Goal: Transaction & Acquisition: Purchase product/service

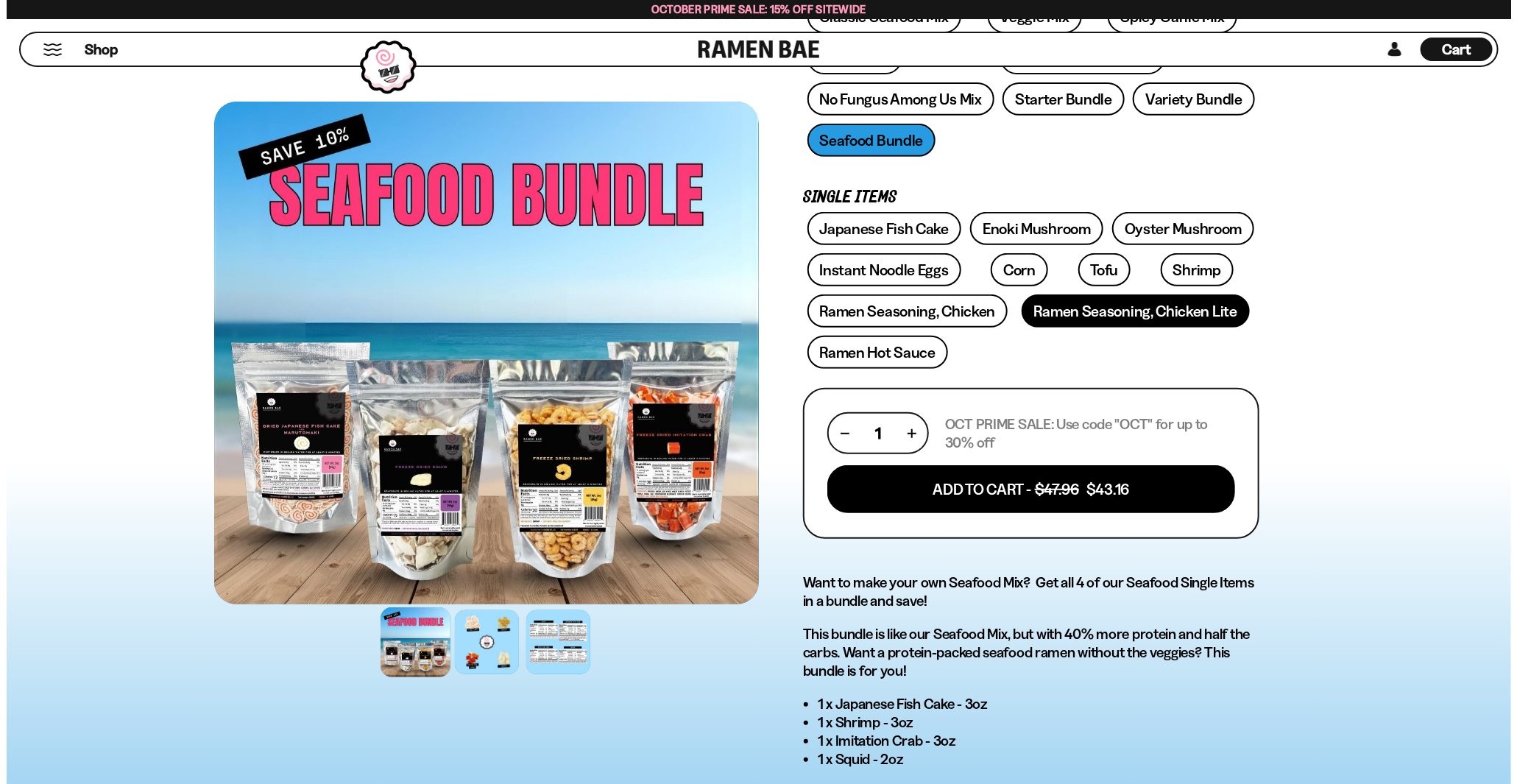
scroll to position [490, 0]
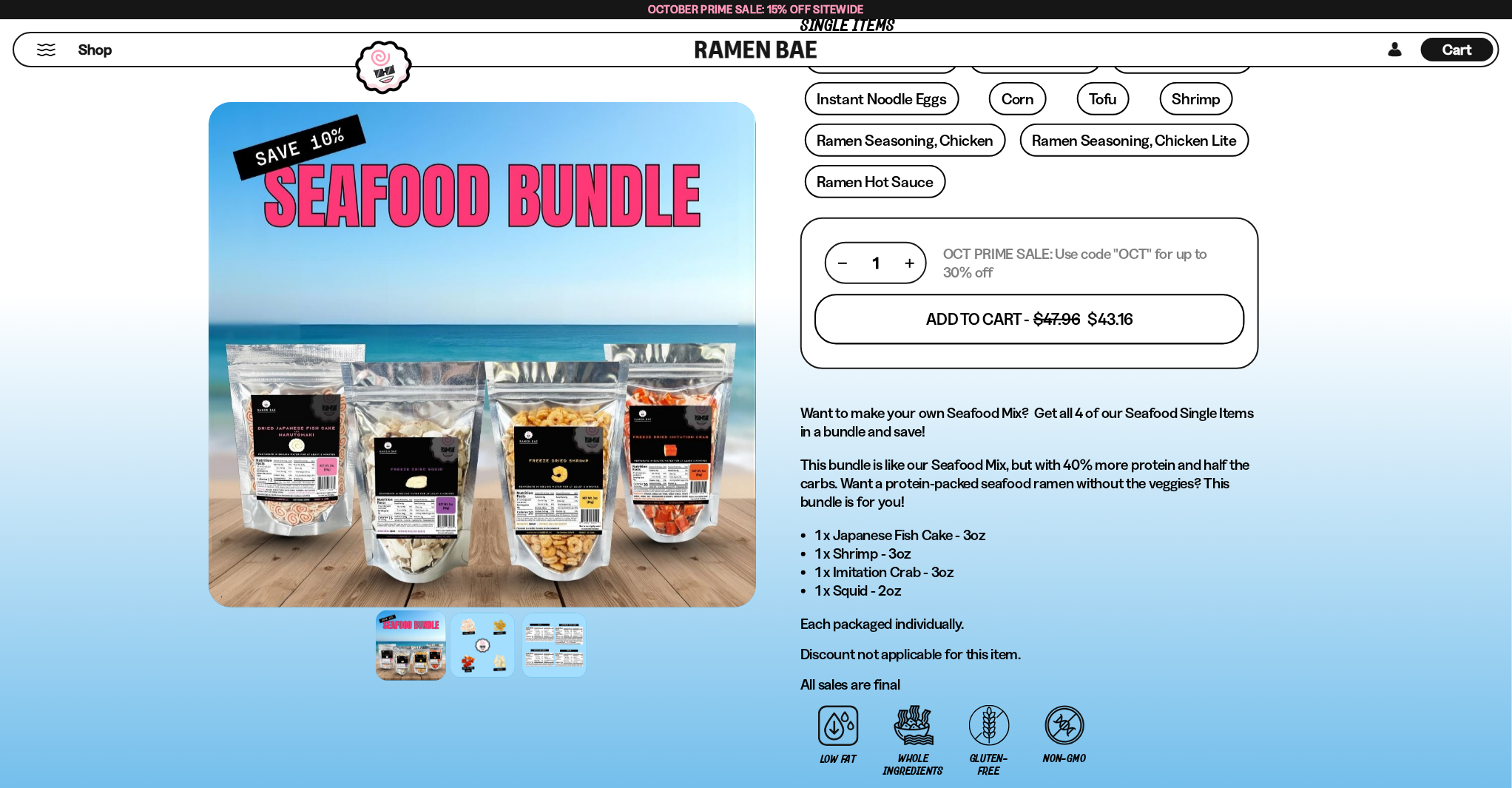
click at [1122, 305] on button "Add To Cart - $47.96 $43.16" at bounding box center [1029, 319] width 430 height 51
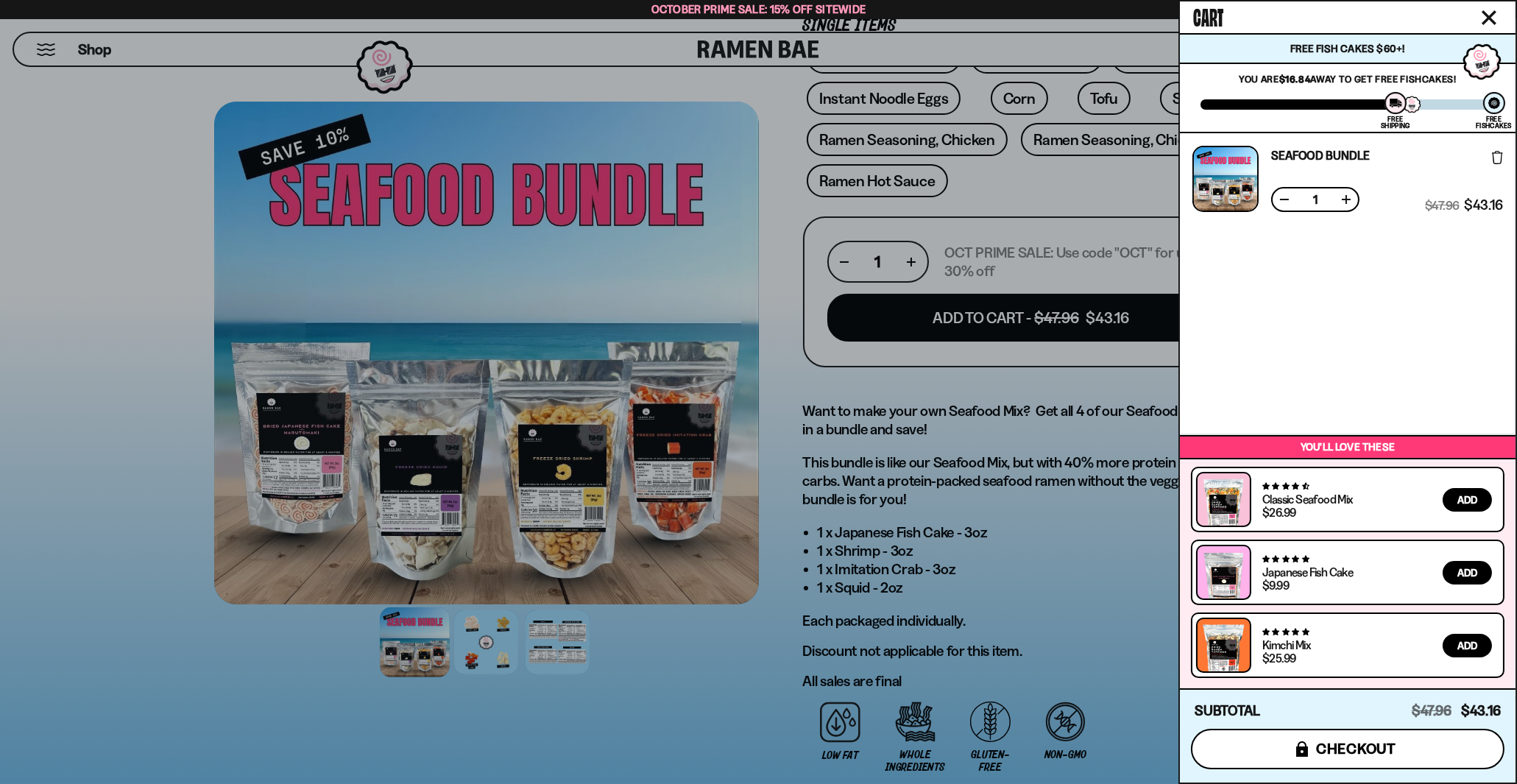
click at [1337, 752] on span "checkout" at bounding box center [1356, 748] width 80 height 16
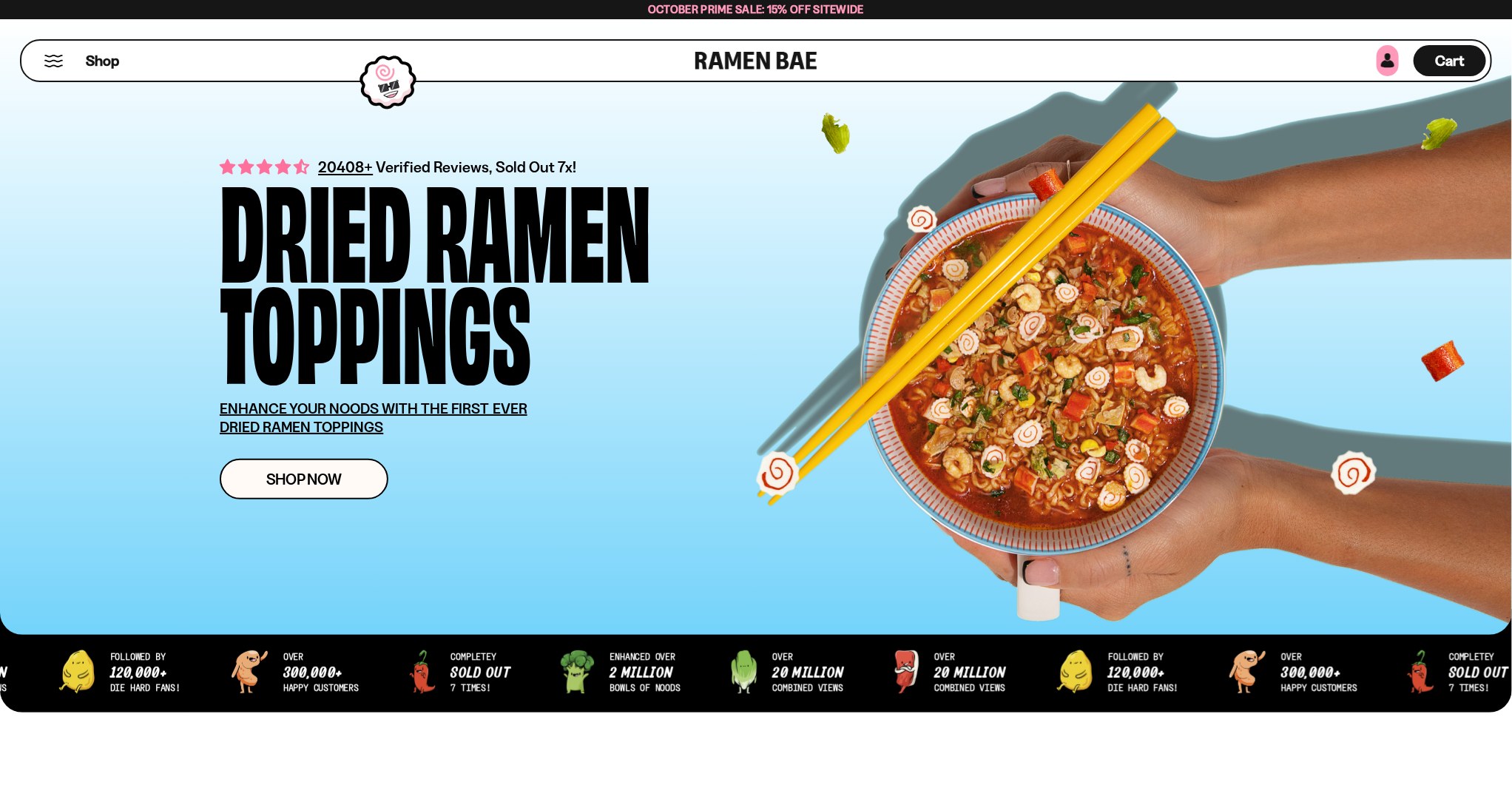
click at [1382, 62] on link at bounding box center [1388, 61] width 22 height 31
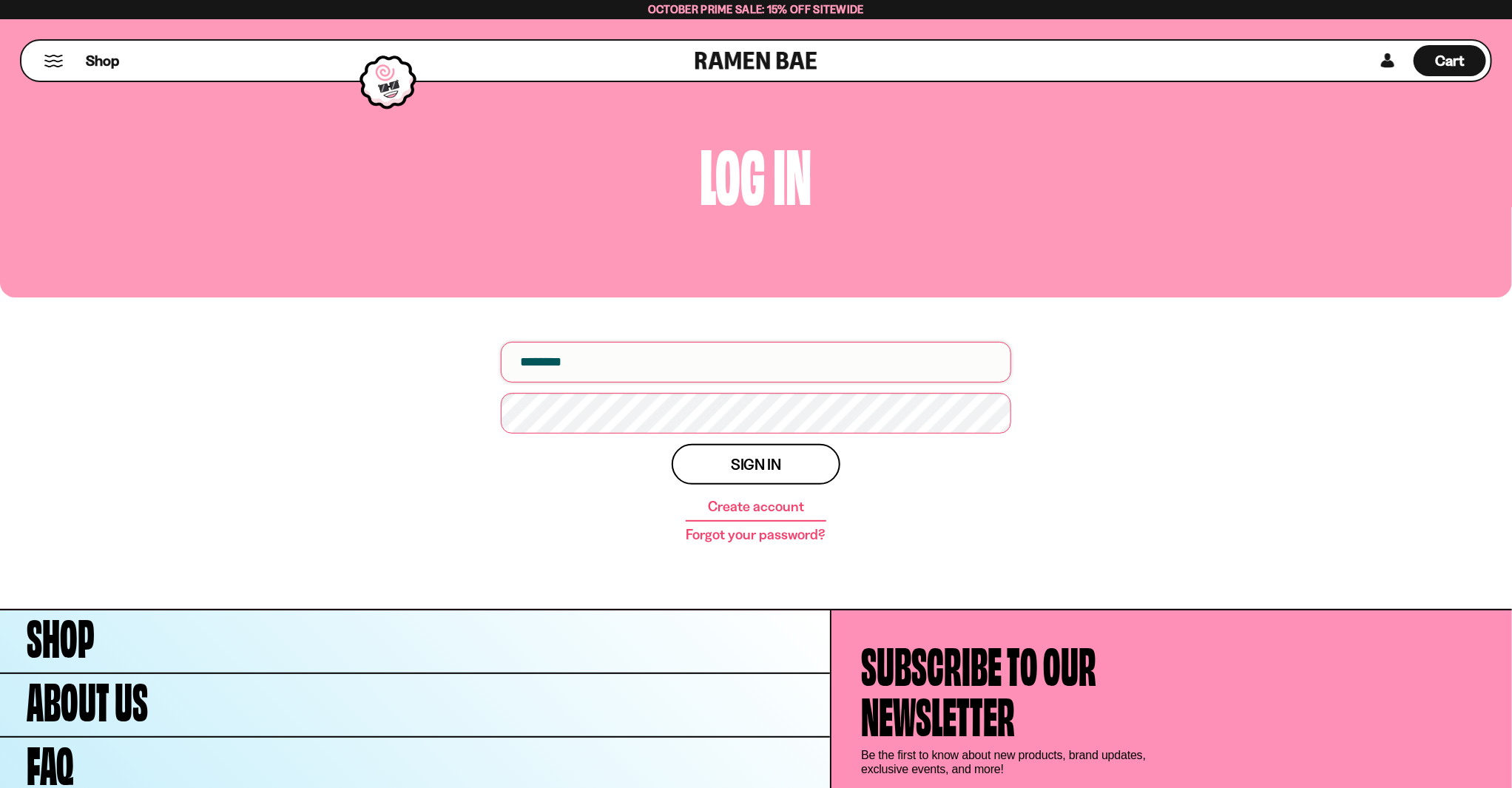
click at [712, 358] on input "email" at bounding box center [756, 361] width 510 height 41
click at [652, 363] on input "email" at bounding box center [756, 361] width 510 height 41
type input "**********"
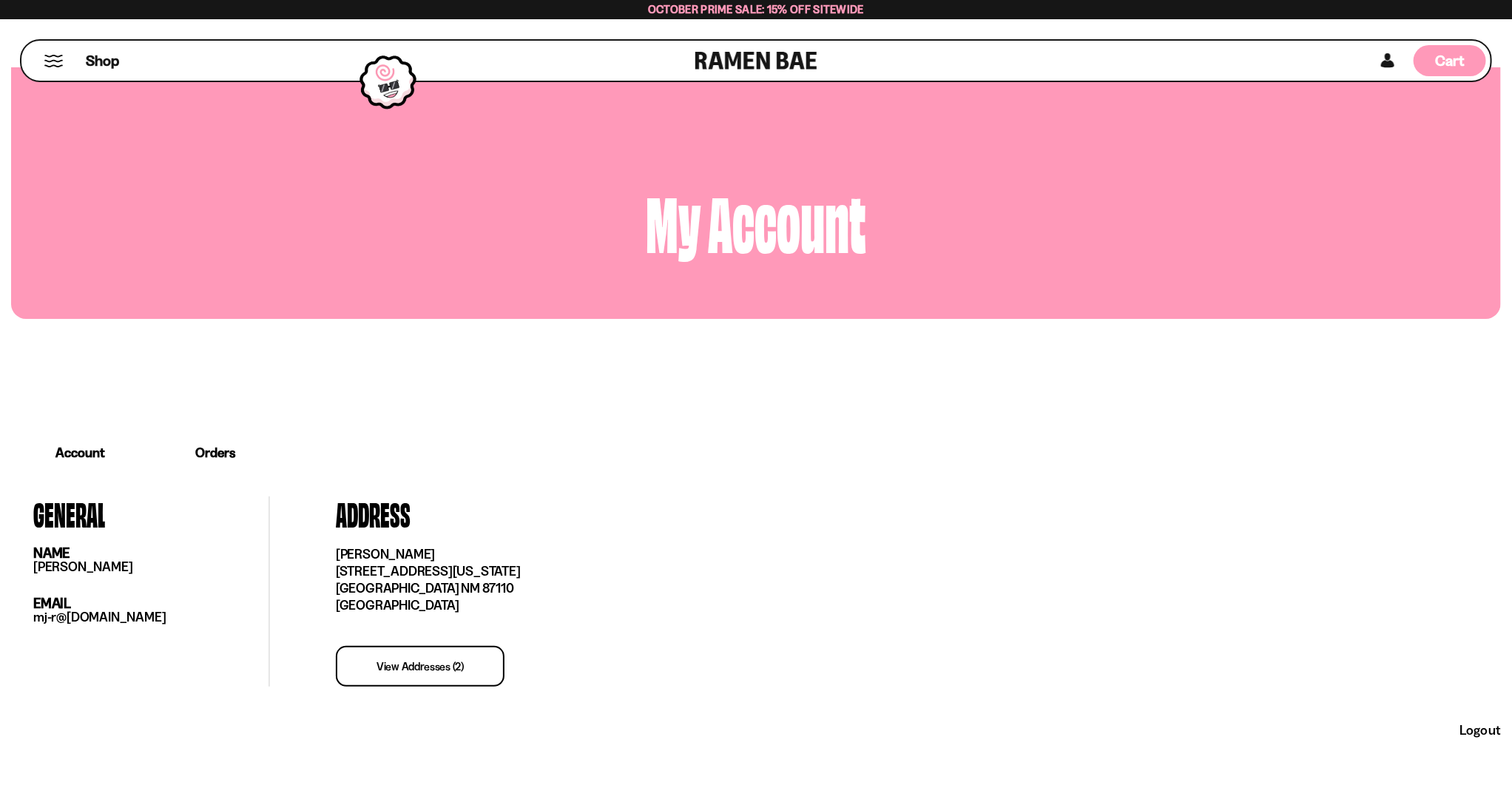
click at [1437, 54] on span "Cart" at bounding box center [1450, 61] width 29 height 18
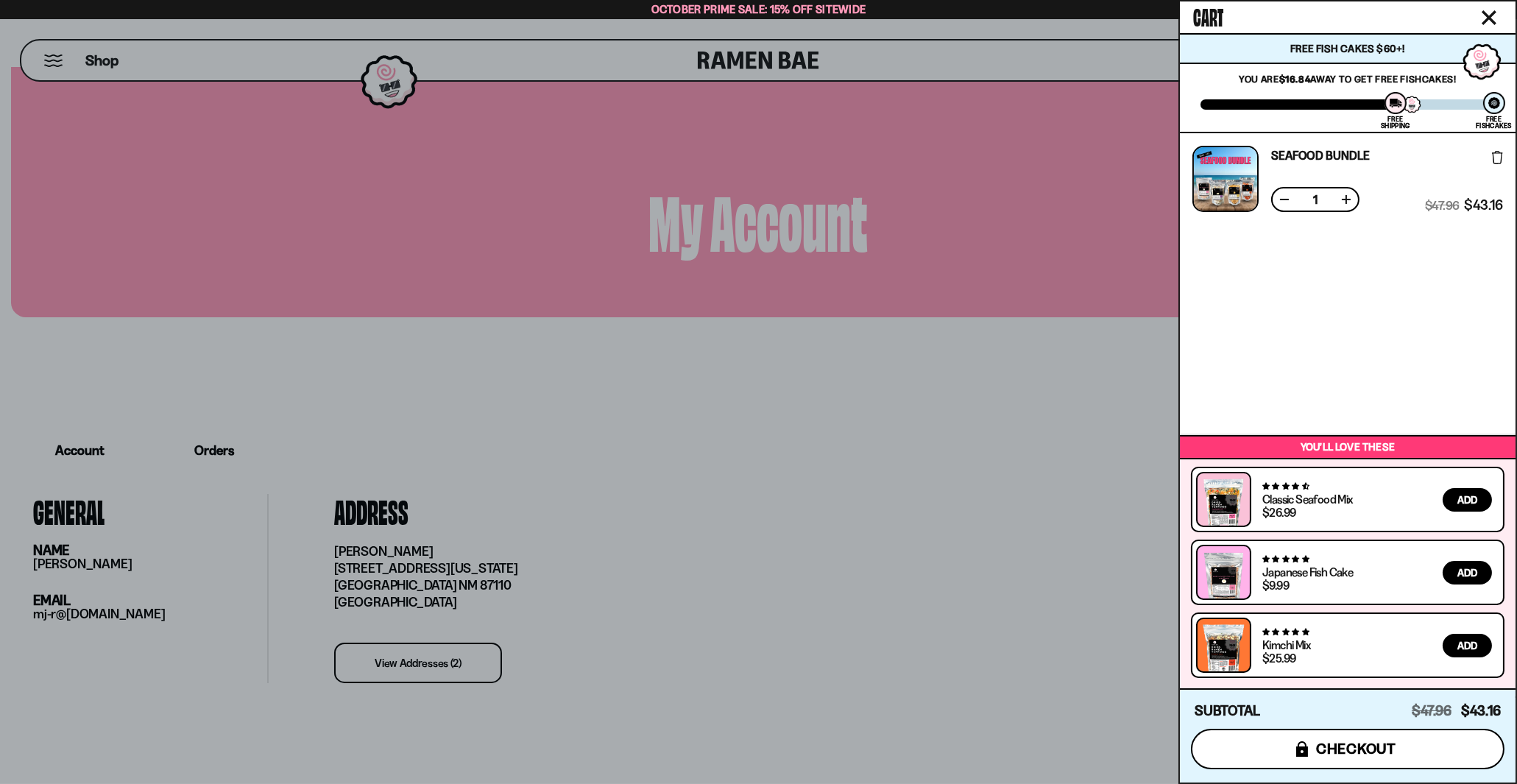
click at [1302, 740] on button "icons8-lock checkout" at bounding box center [1348, 748] width 314 height 41
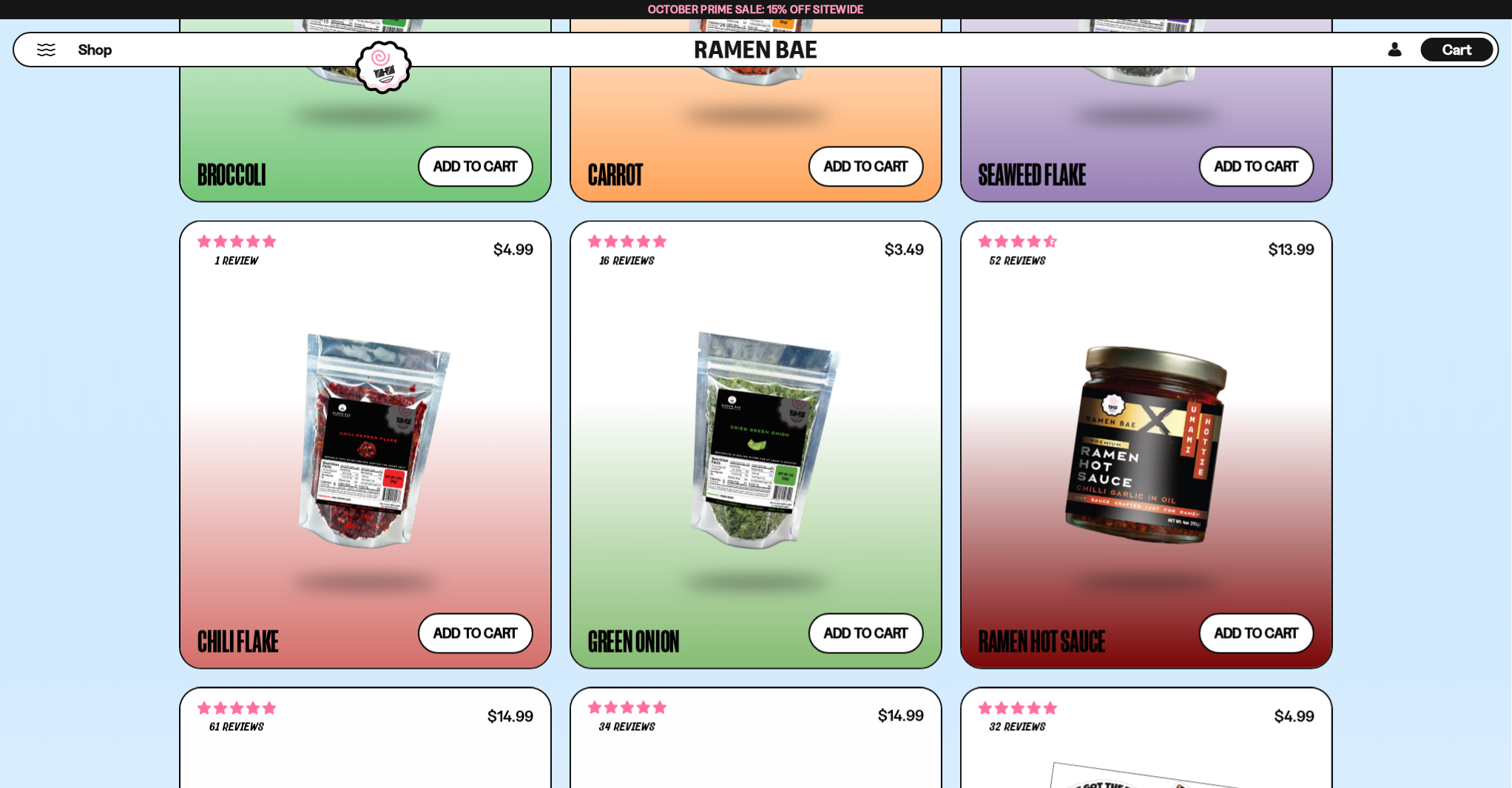
scroll to position [4930, 0]
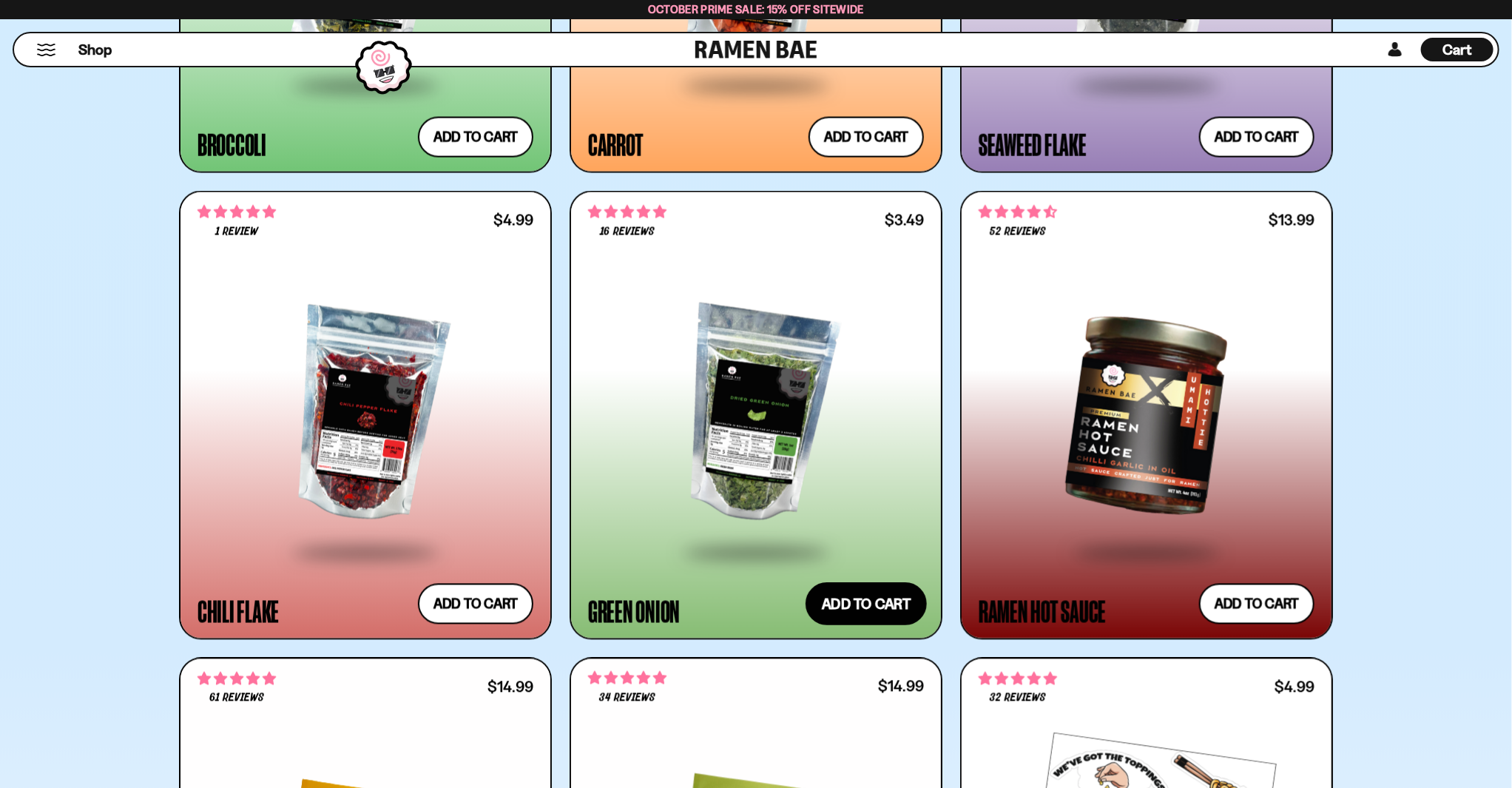
click at [847, 607] on button "Add to cart Add ― Regular price $3.49 Regular price Sale price $3.49 Unit price…" at bounding box center [866, 603] width 121 height 43
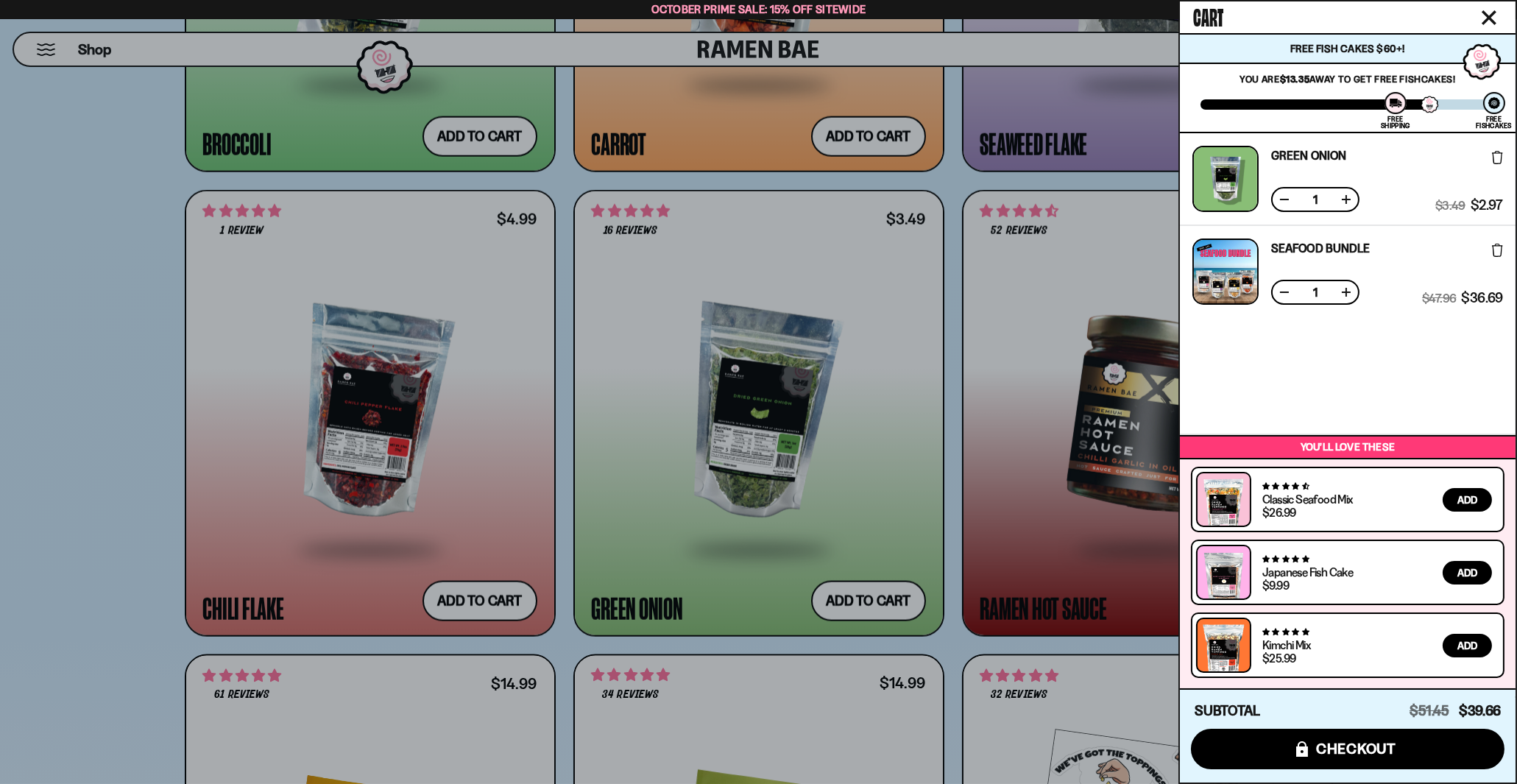
click at [1486, 14] on icon "Close cart" at bounding box center [1488, 17] width 14 height 14
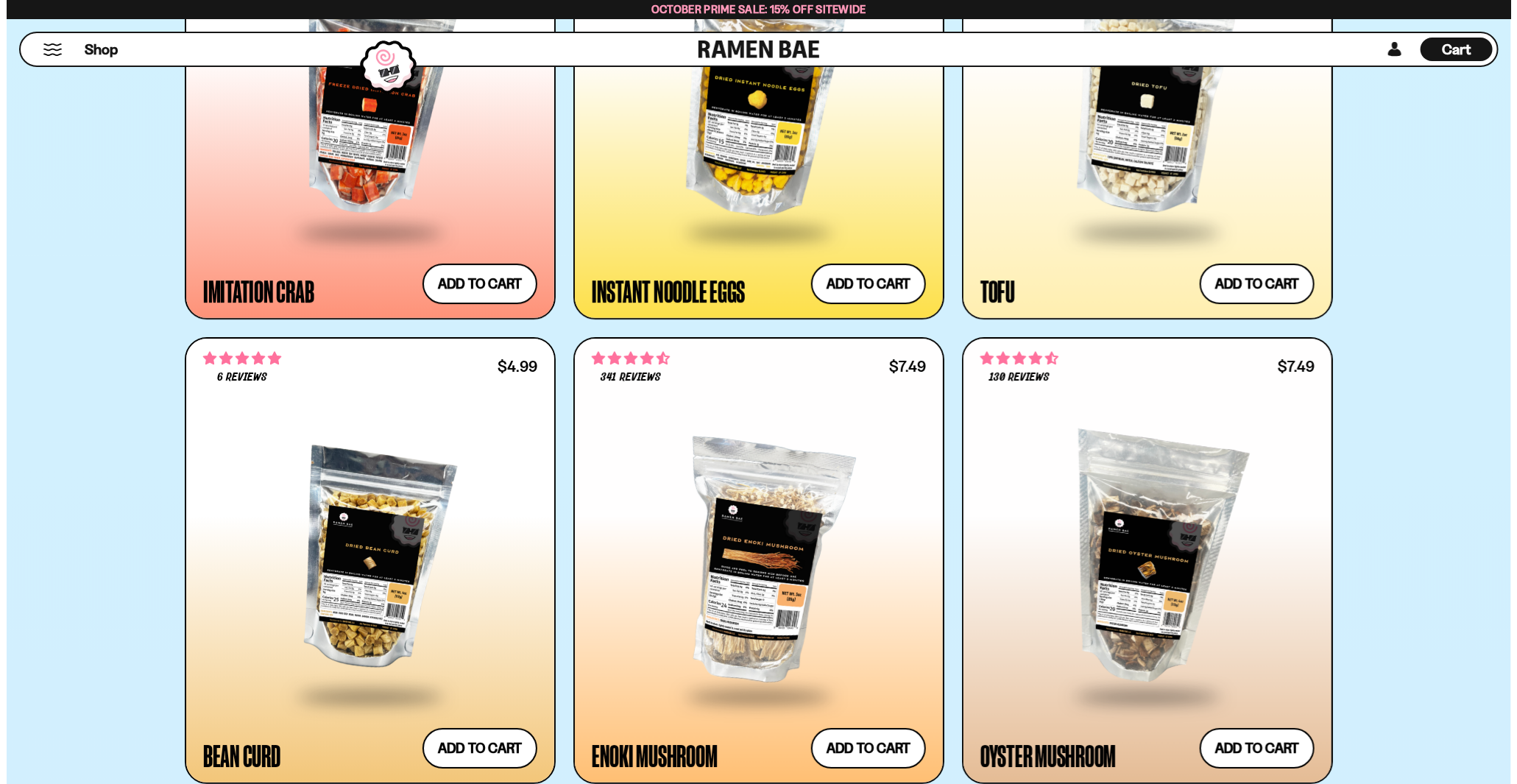
scroll to position [2861, 0]
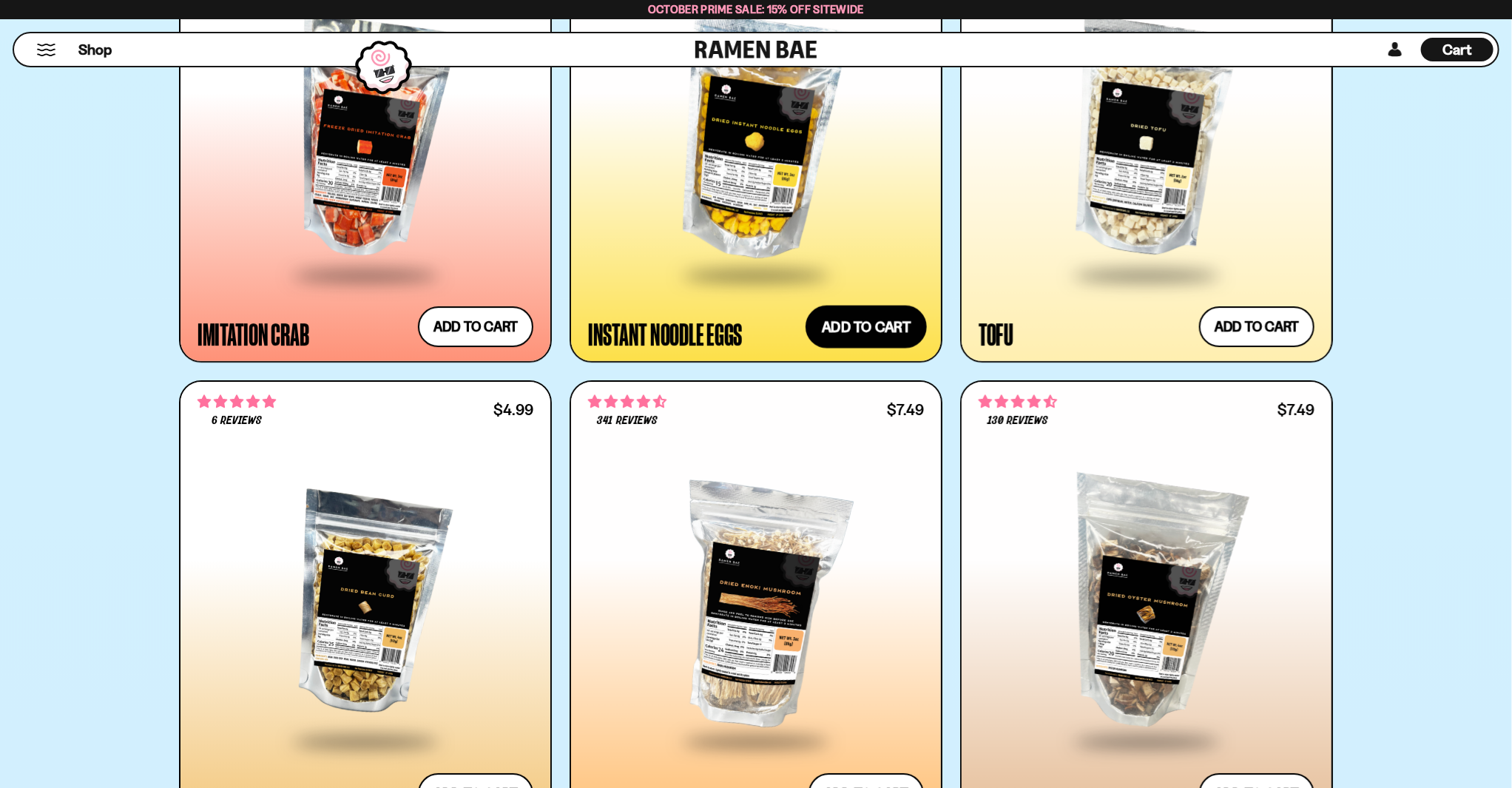
click at [876, 332] on button "Add to cart Add ― Regular price $7.49 Regular price Sale price $7.49 Unit price…" at bounding box center [866, 326] width 121 height 43
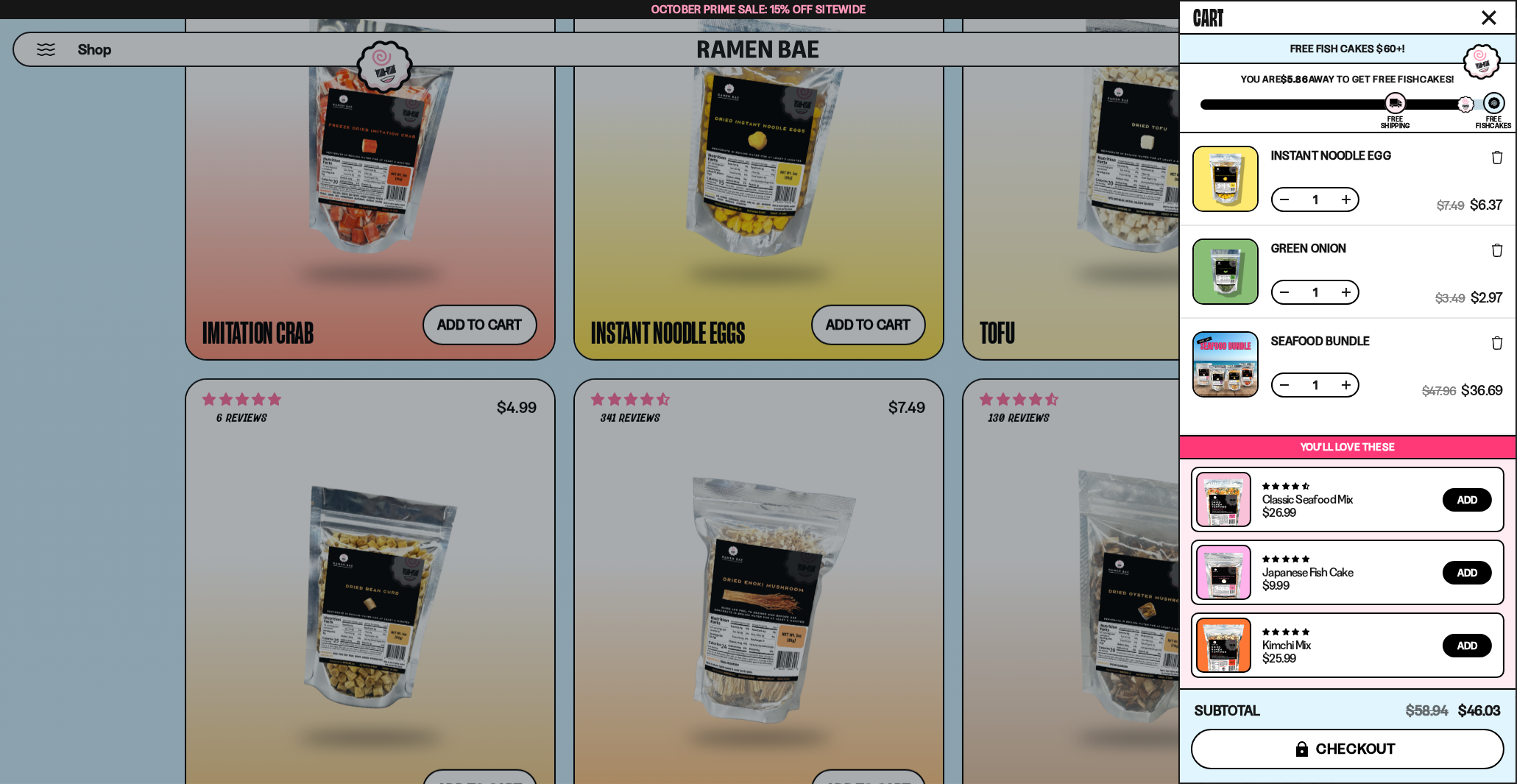
click at [1349, 746] on span "checkout" at bounding box center [1356, 748] width 80 height 16
